Goal: Information Seeking & Learning: Learn about a topic

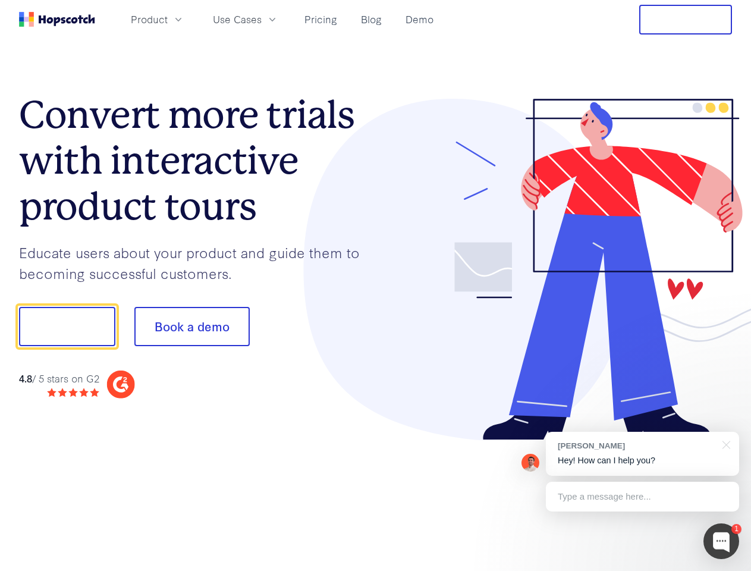
click at [376, 286] on div at bounding box center [554, 270] width 357 height 342
click at [168, 19] on span "Product" at bounding box center [149, 19] width 37 height 15
click at [262, 19] on span "Use Cases" at bounding box center [237, 19] width 49 height 15
click at [686, 20] on button "Free Trial" at bounding box center [685, 20] width 93 height 30
click at [67, 327] on button "Show me!" at bounding box center [67, 326] width 96 height 39
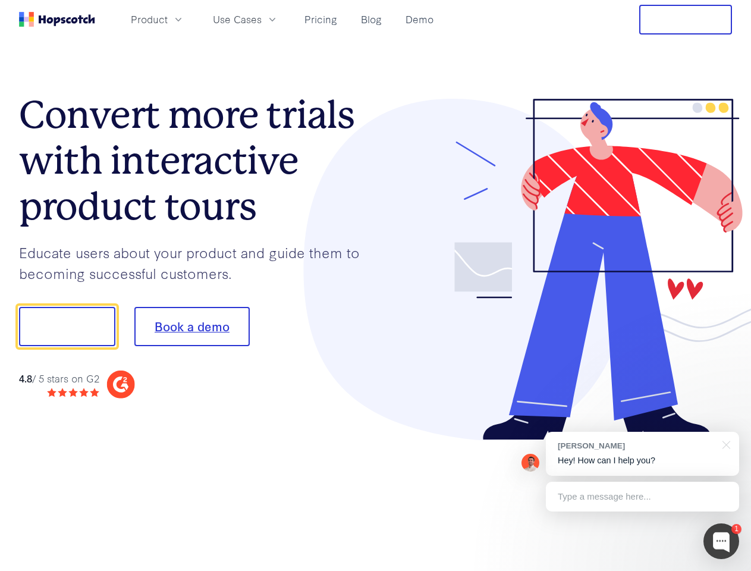
click at [192, 327] on button "Book a demo" at bounding box center [191, 326] width 115 height 39
click at [722, 541] on div at bounding box center [722, 541] width 36 height 36
click at [642, 454] on div "[PERSON_NAME] Hey! How can I help you?" at bounding box center [642, 454] width 193 height 44
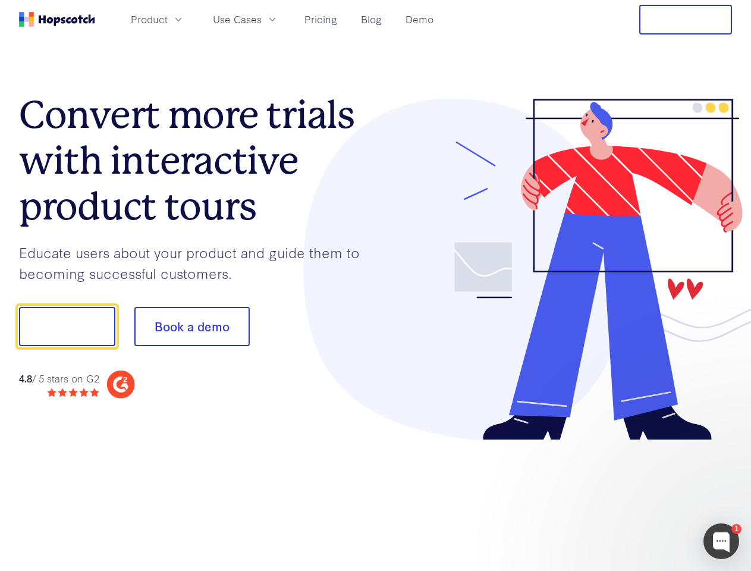
click at [724, 444] on div at bounding box center [627, 325] width 223 height 397
click at [642, 497] on div at bounding box center [627, 404] width 223 height 237
